Goal: Task Accomplishment & Management: Manage account settings

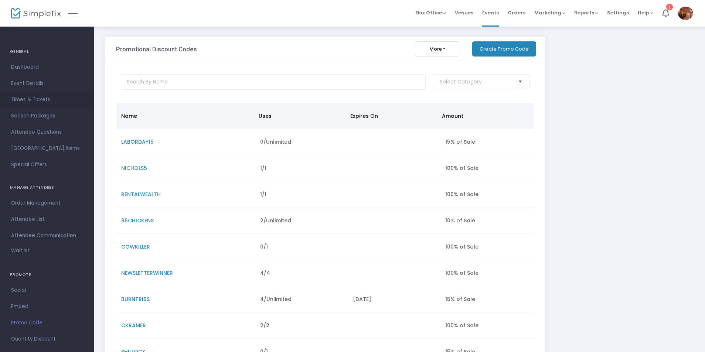
click at [35, 98] on span "Times & Tickets" at bounding box center [47, 100] width 72 height 10
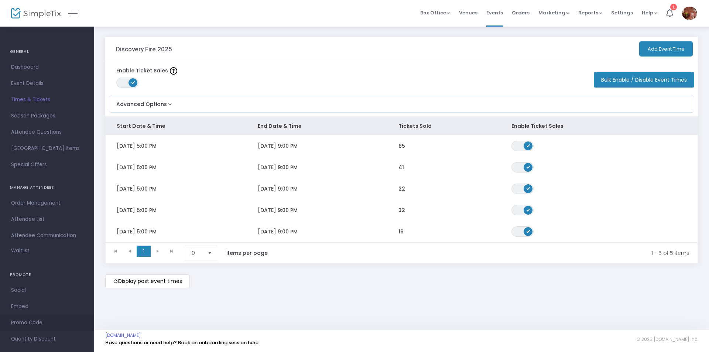
click at [28, 321] on span "Promo Code" at bounding box center [47, 323] width 72 height 10
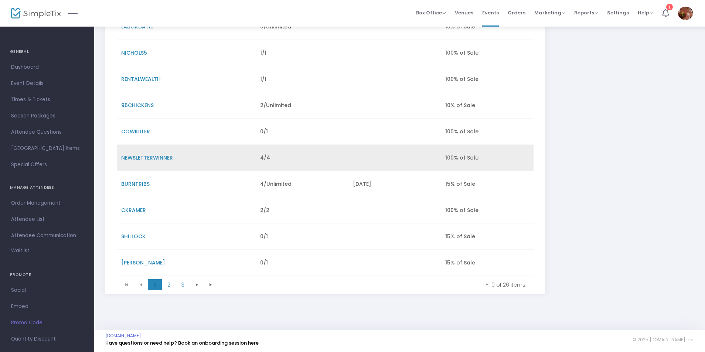
scroll to position [116, 0]
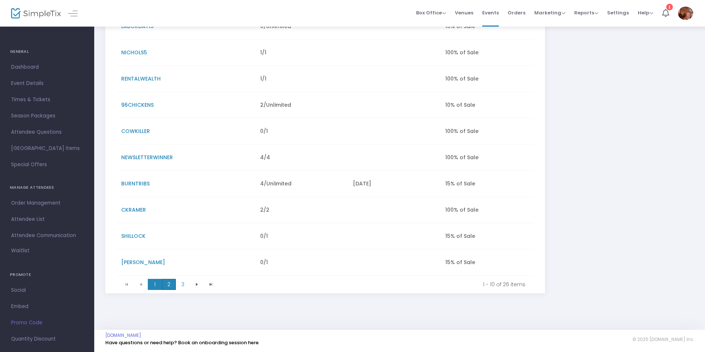
click at [169, 285] on span "2" at bounding box center [169, 284] width 14 height 11
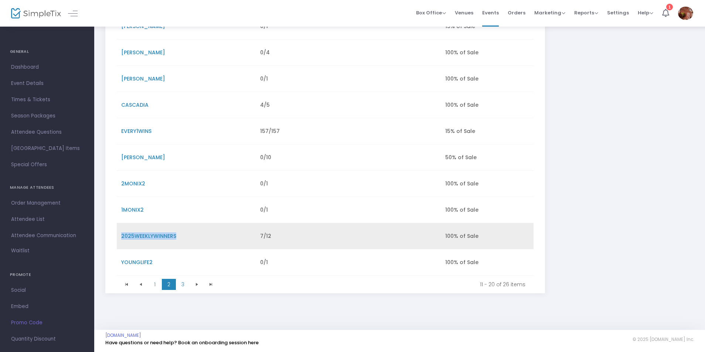
drag, startPoint x: 178, startPoint y: 236, endPoint x: 122, endPoint y: 238, distance: 56.9
click at [122, 238] on td "2025WEEKLYWINNERS" at bounding box center [186, 236] width 139 height 26
copy span "2025WEEKLYWINNERS"
